Goal: Information Seeking & Learning: Find specific fact

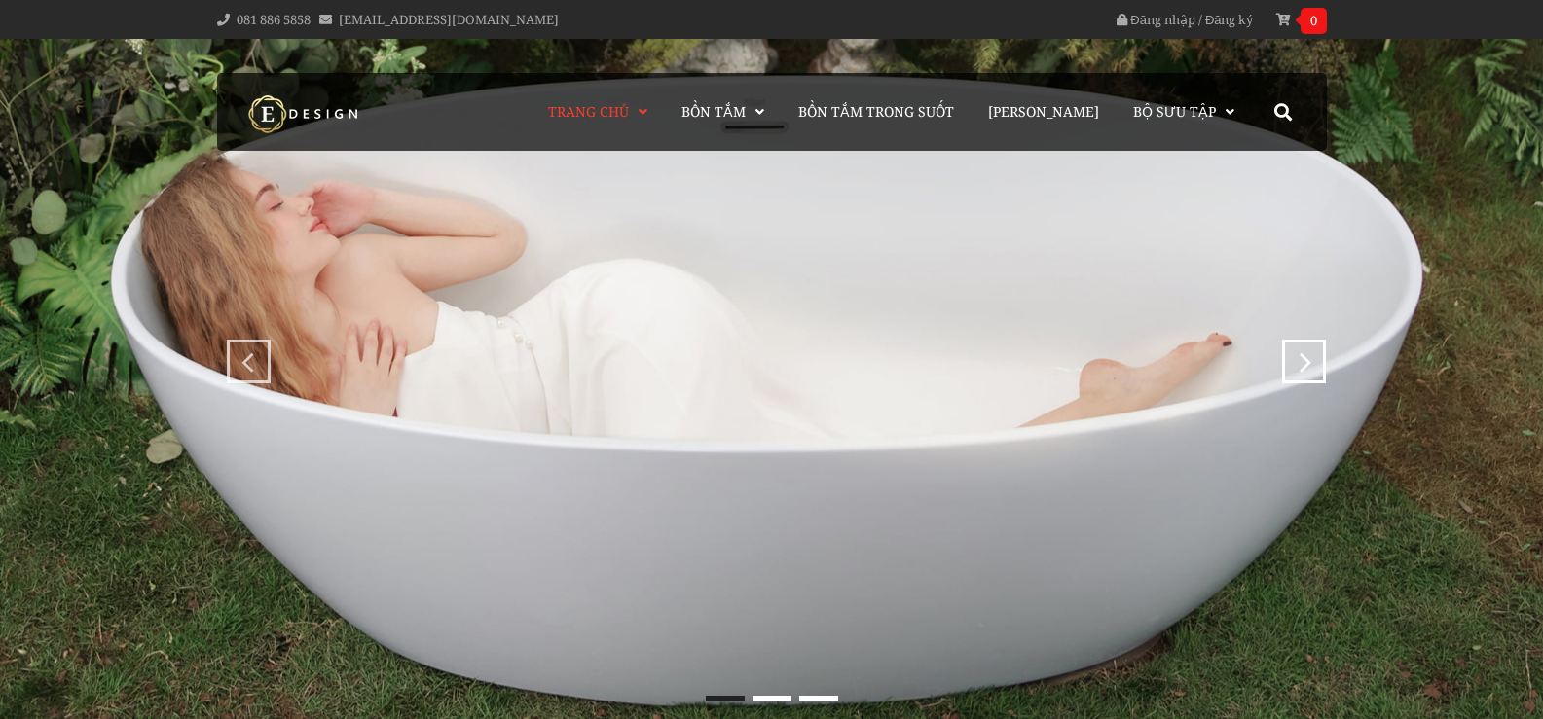
click at [1238, 176] on img at bounding box center [771, 380] width 1543 height 683
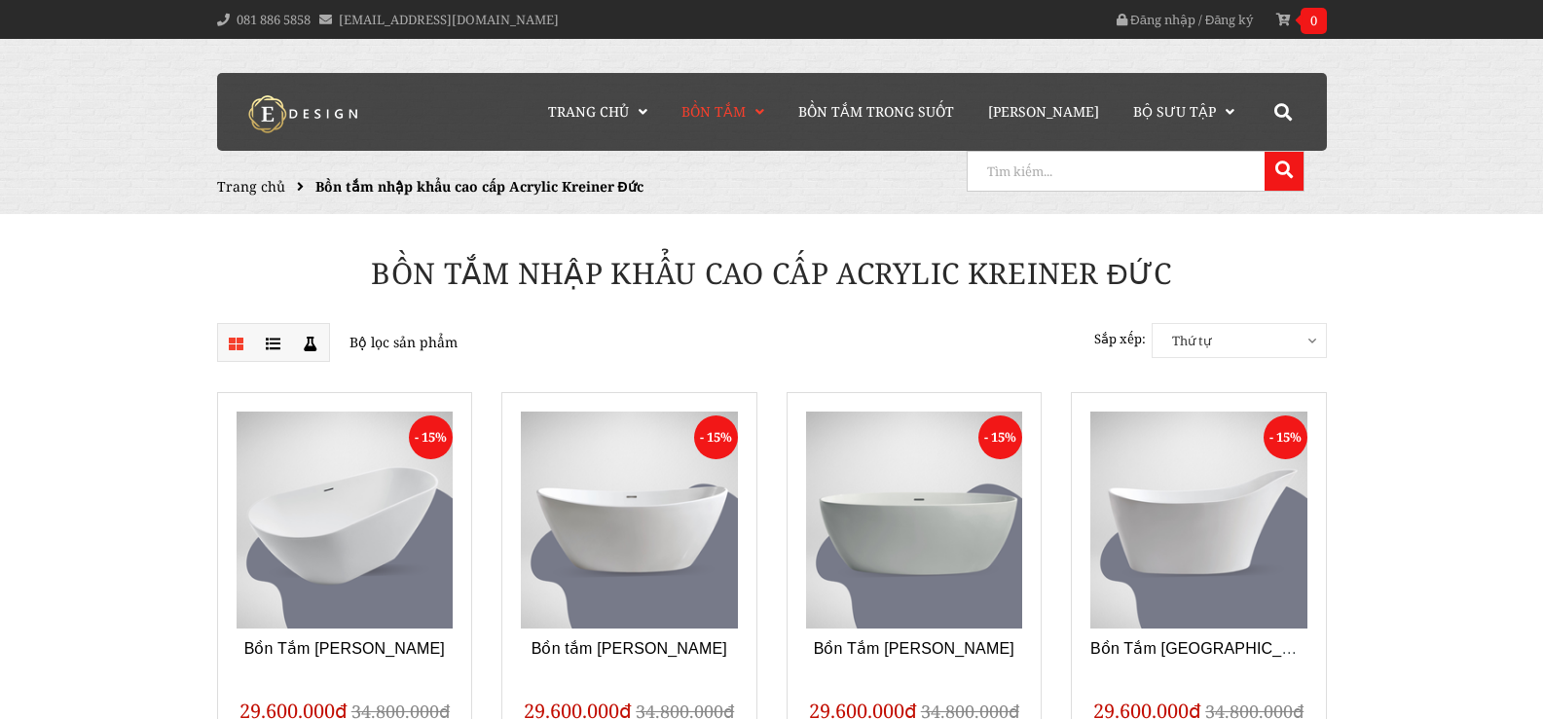
click at [1253, 160] on input "search" at bounding box center [1114, 171] width 292 height 39
type input "dar"
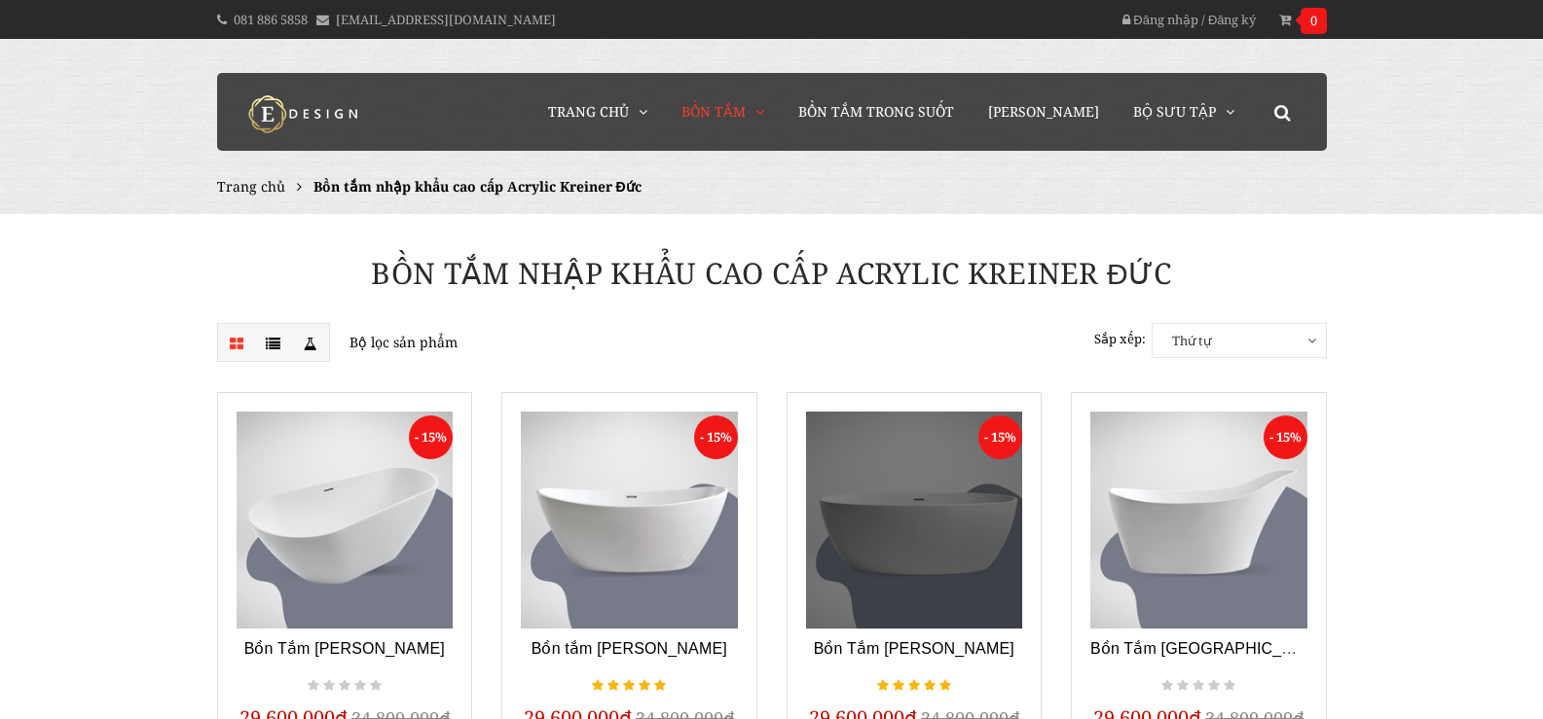
click at [966, 560] on link at bounding box center [914, 520] width 217 height 217
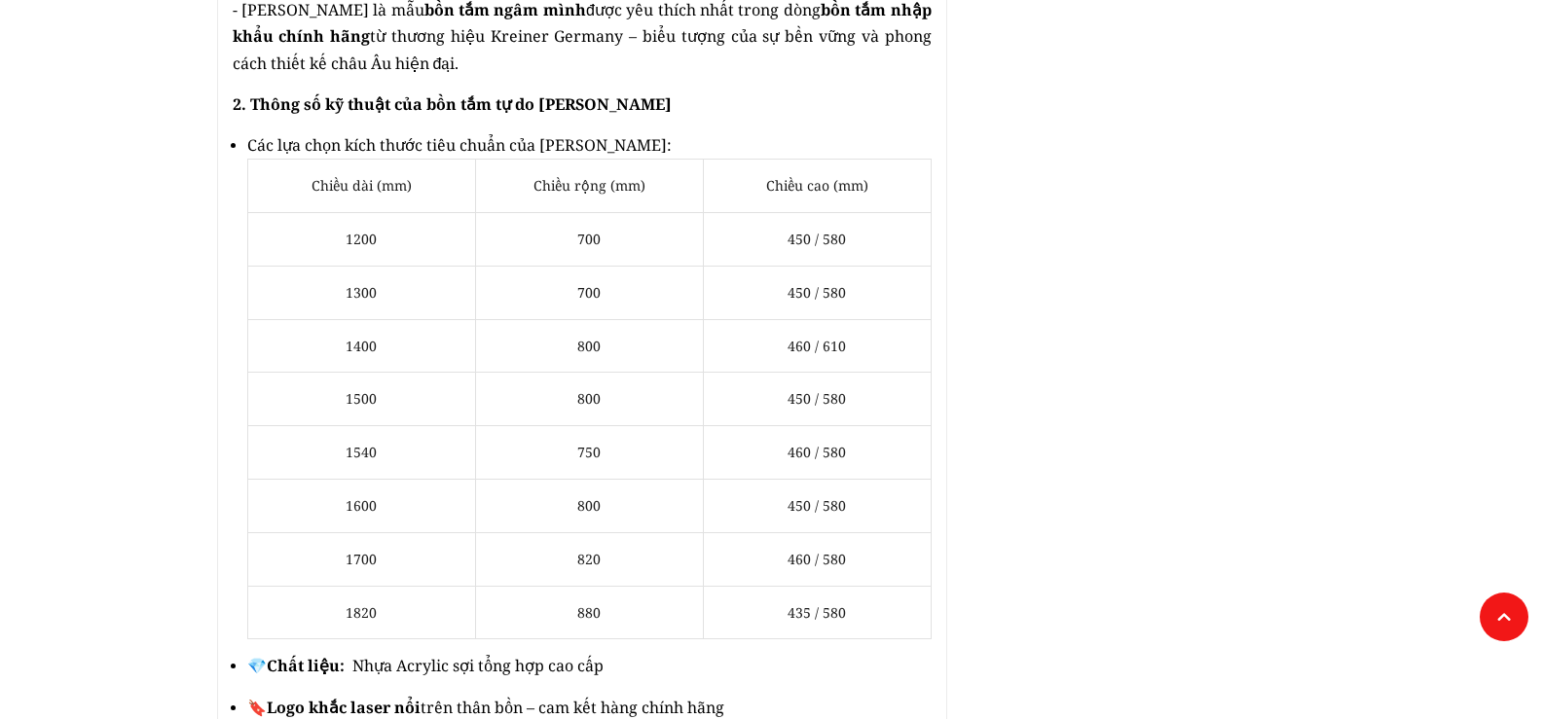
scroll to position [1363, 0]
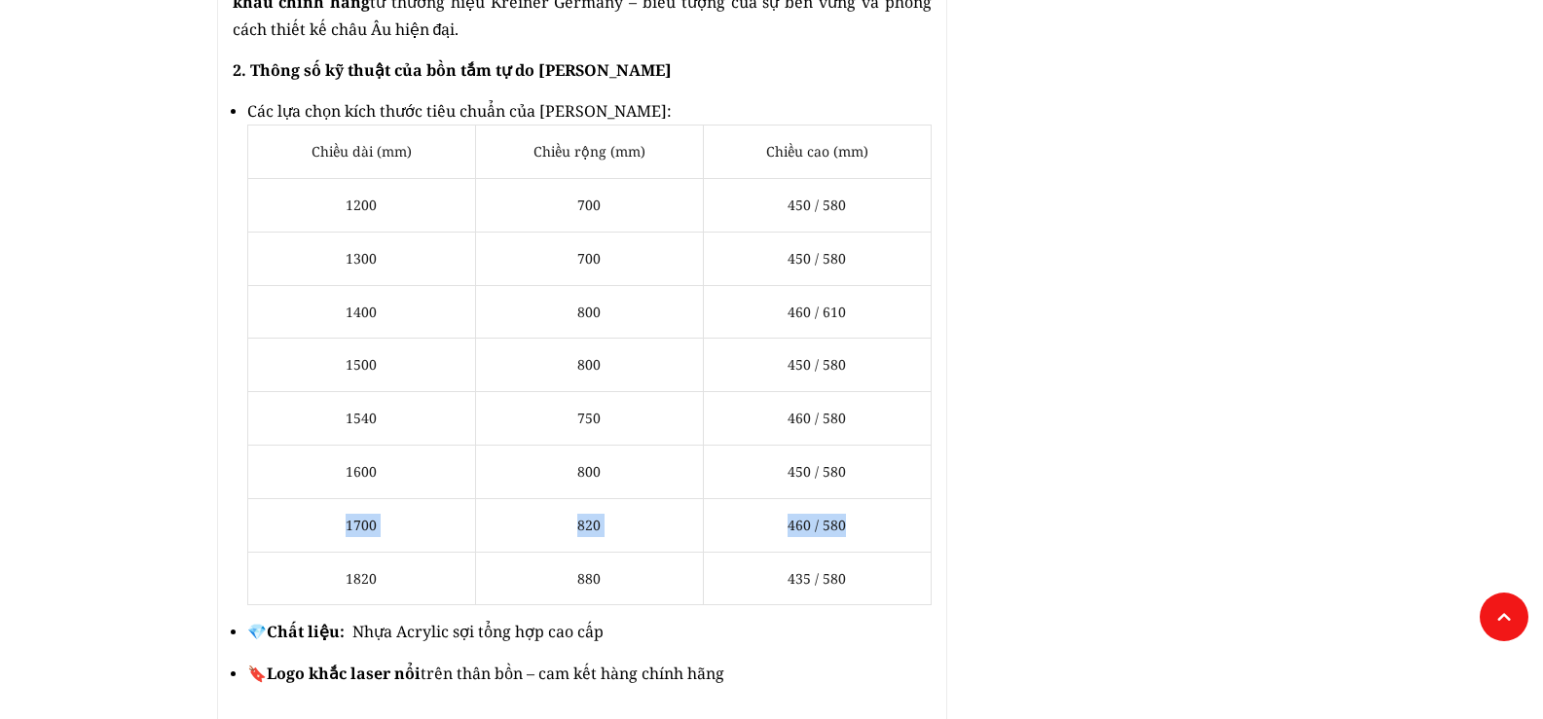
drag, startPoint x: 344, startPoint y: 498, endPoint x: 918, endPoint y: 494, distance: 574.3
click at [854, 498] on tr "1700 820 460 / 580" at bounding box center [588, 525] width 683 height 54
copy tr "1700 820 460 / 580"
